Goal: Information Seeking & Learning: Learn about a topic

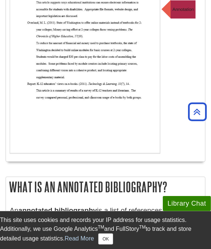
scroll to position [243, 0]
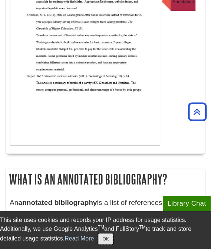
click at [100, 236] on button "OK" at bounding box center [105, 239] width 14 height 11
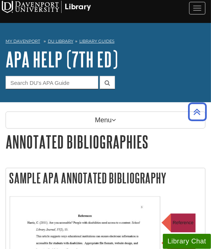
scroll to position [0, 0]
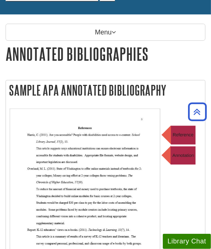
scroll to position [37, 0]
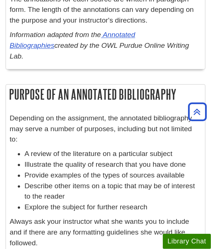
scroll to position [523, 0]
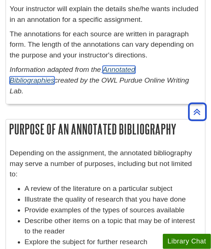
click at [135, 68] on link "Annotated Bibliographies" at bounding box center [73, 75] width 126 height 19
